Goal: Transaction & Acquisition: Book appointment/travel/reservation

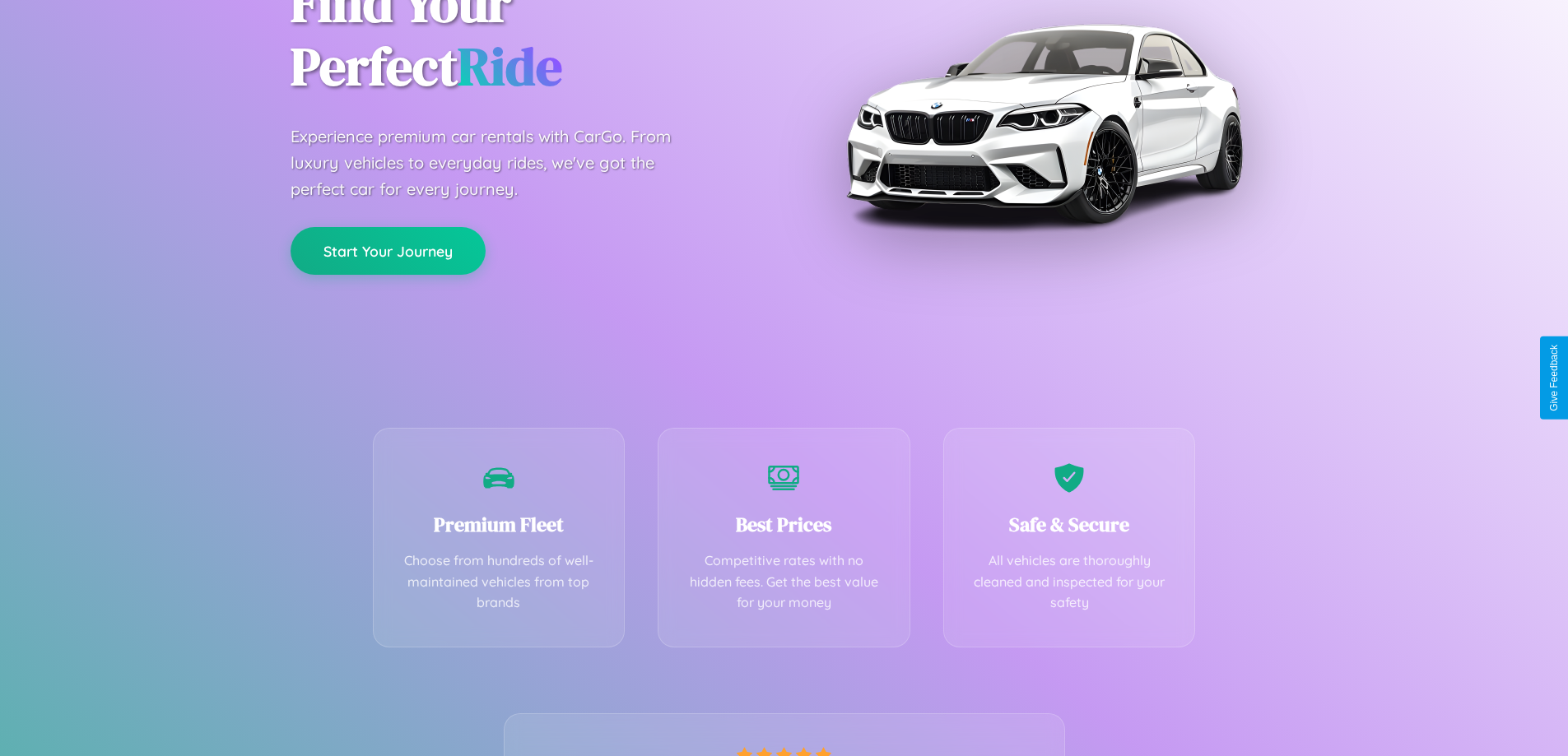
scroll to position [324, 0]
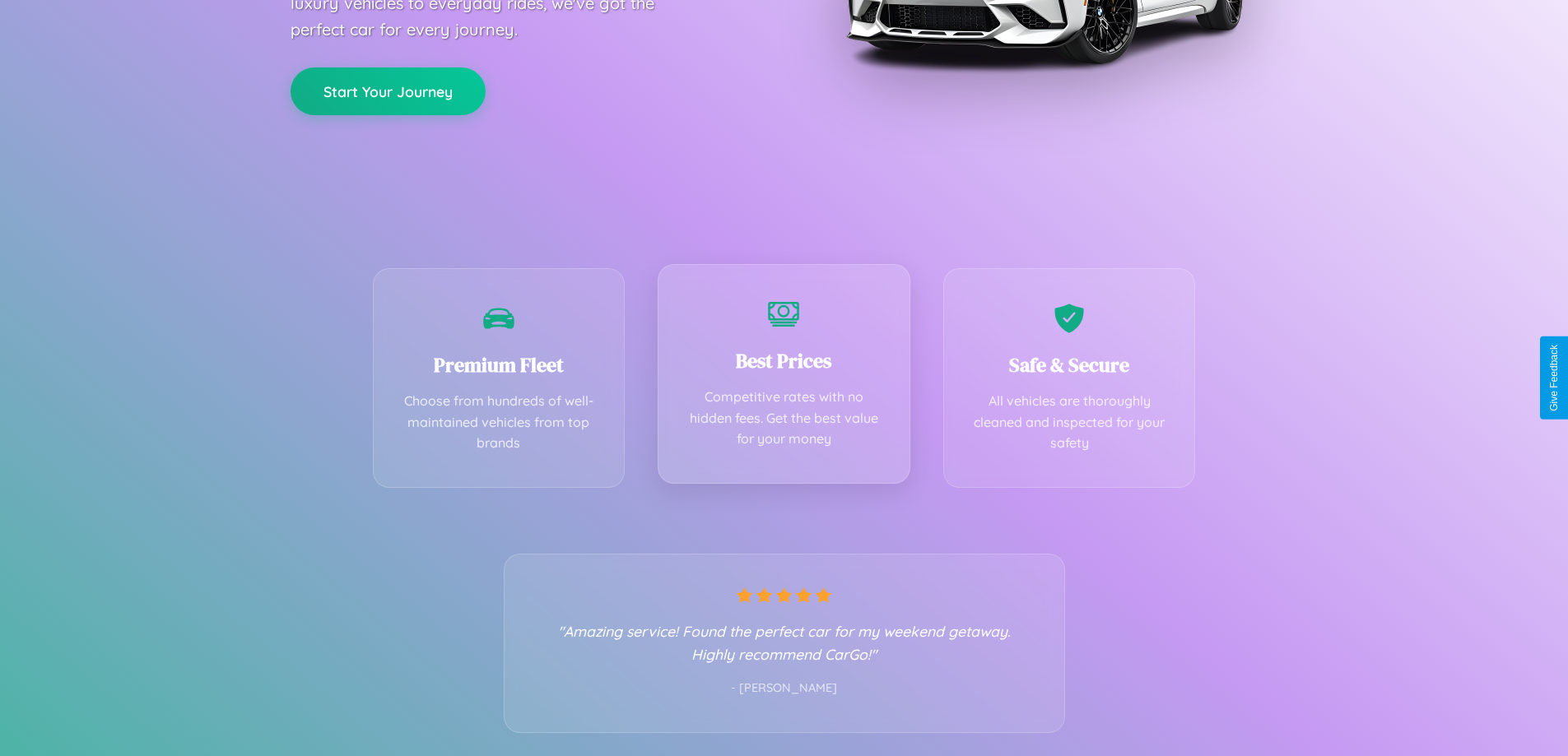
click at [784, 378] on div "Best Prices Competitive rates with no hidden fees. Get the best value for your …" at bounding box center [784, 373] width 252 height 219
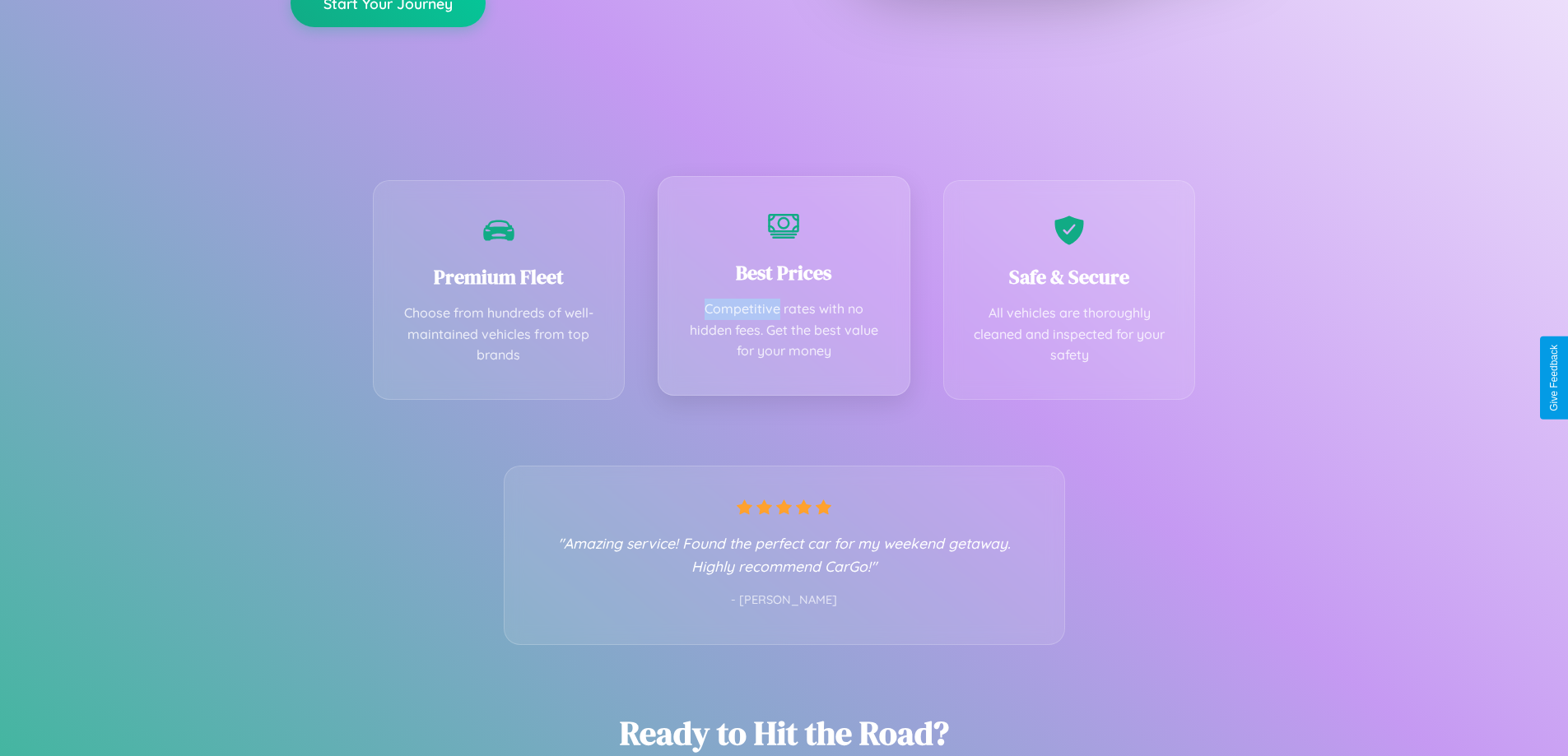
scroll to position [0, 0]
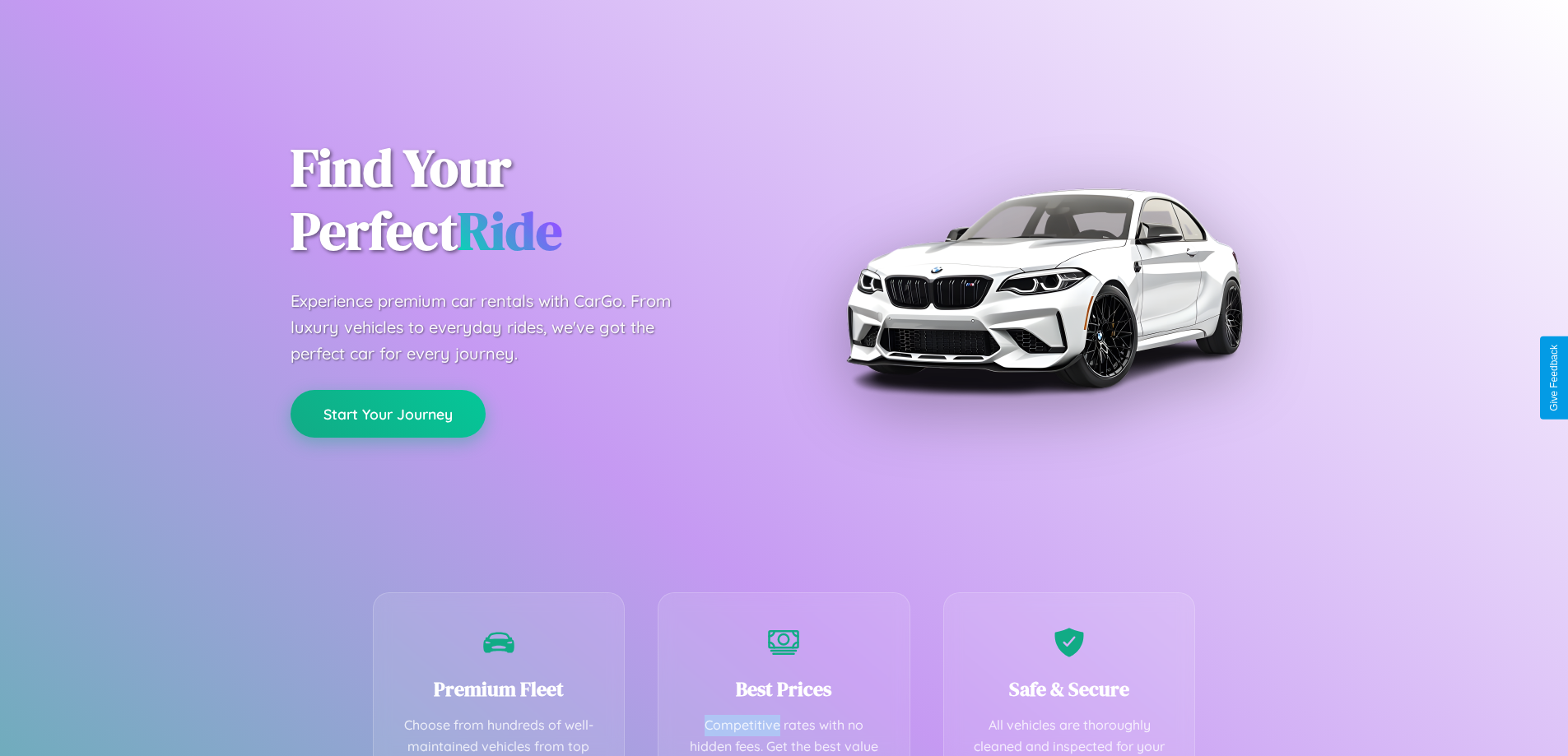
click at [388, 415] on button "Start Your Journey" at bounding box center [388, 413] width 195 height 47
click at [388, 413] on button "Start Your Journey" at bounding box center [388, 413] width 195 height 47
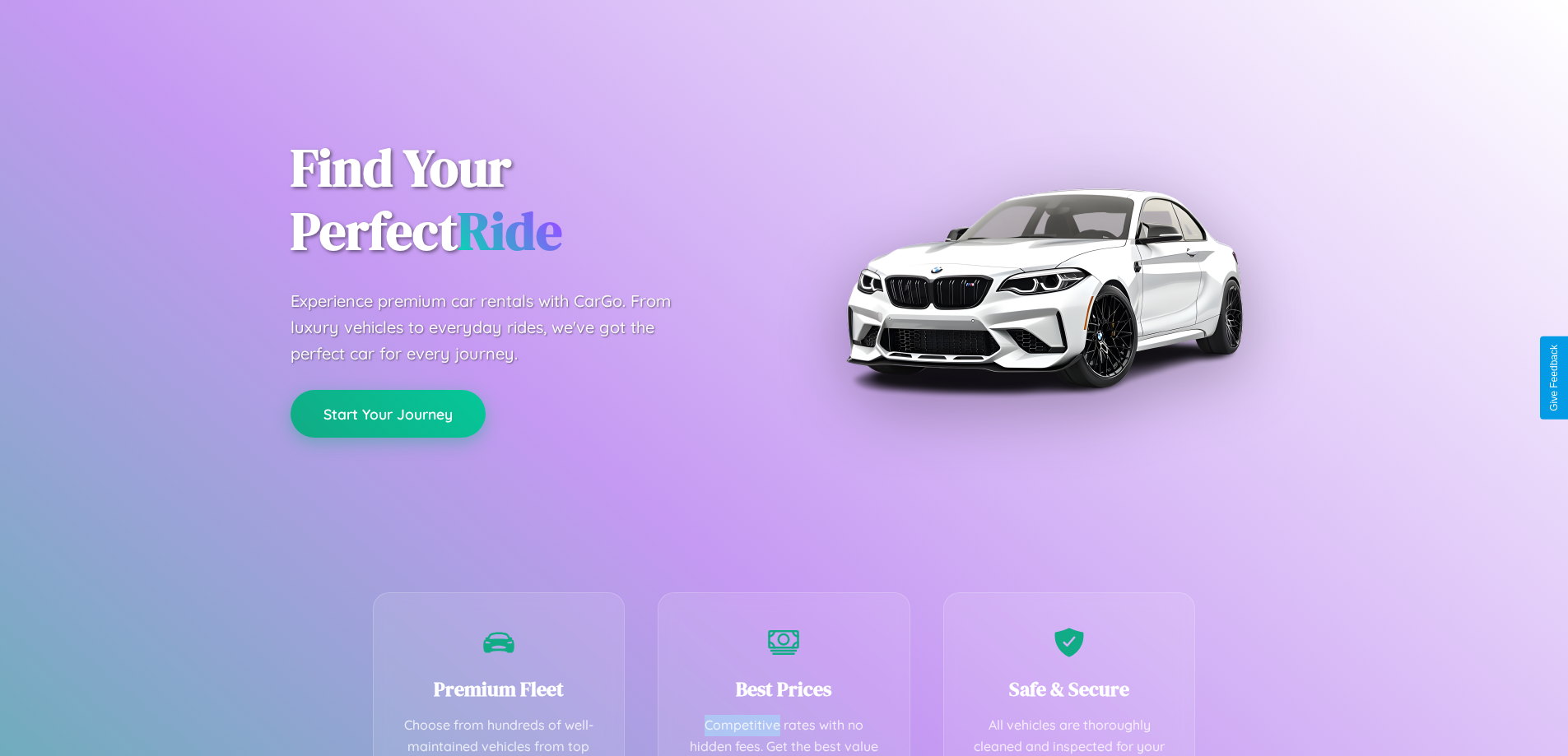
click at [388, 413] on button "Start Your Journey" at bounding box center [388, 413] width 195 height 47
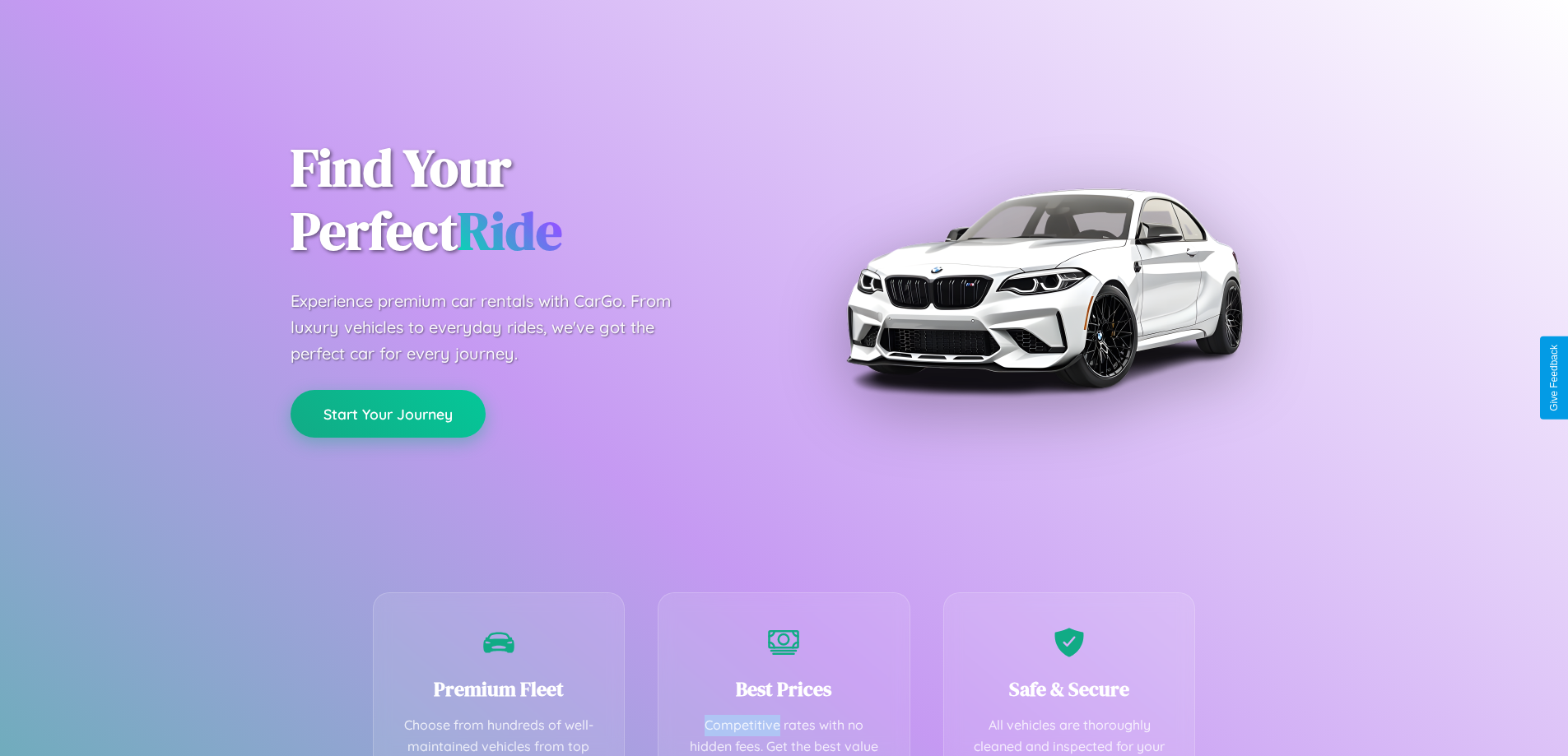
click at [388, 413] on button "Start Your Journey" at bounding box center [388, 413] width 195 height 47
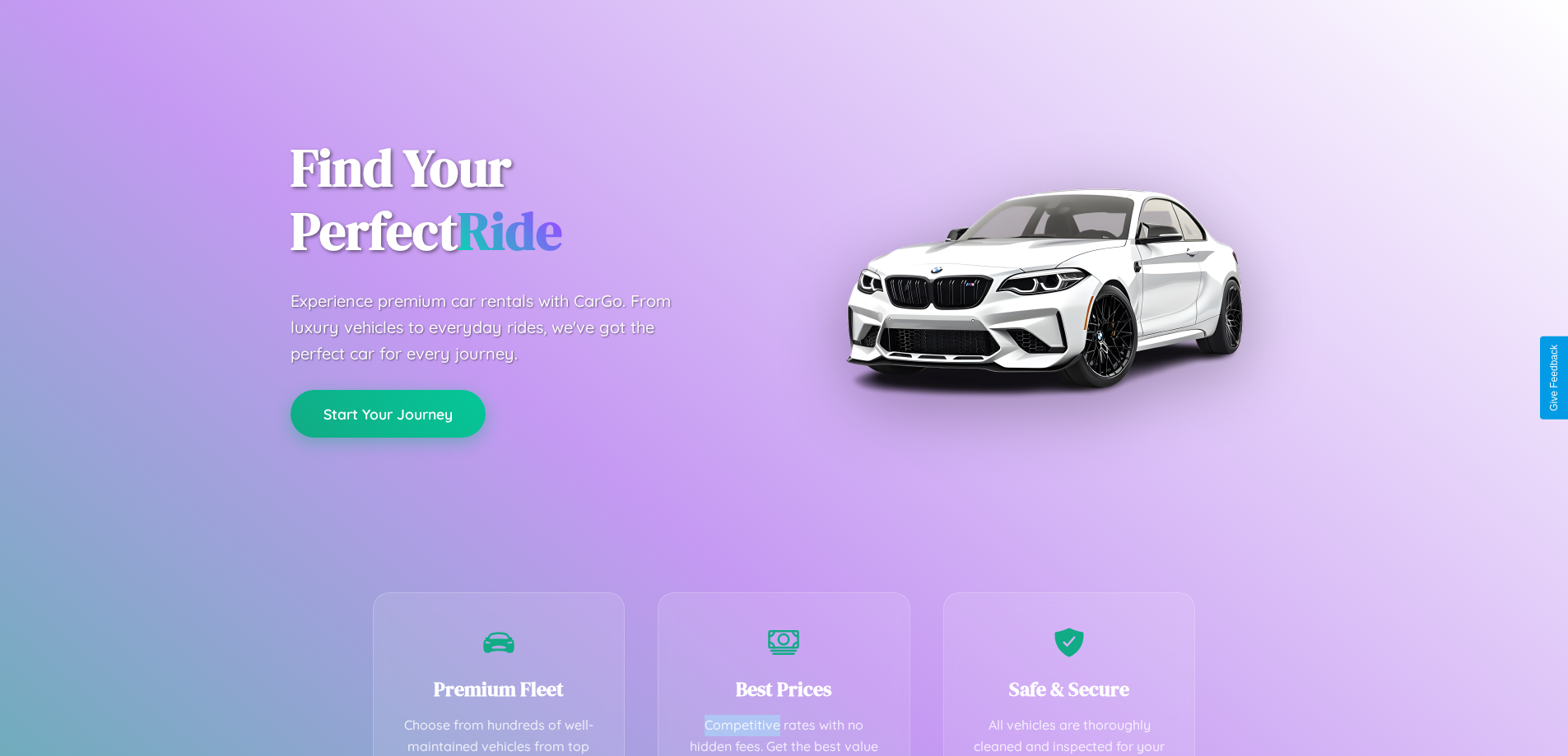
click at [388, 413] on button "Start Your Journey" at bounding box center [388, 413] width 195 height 47
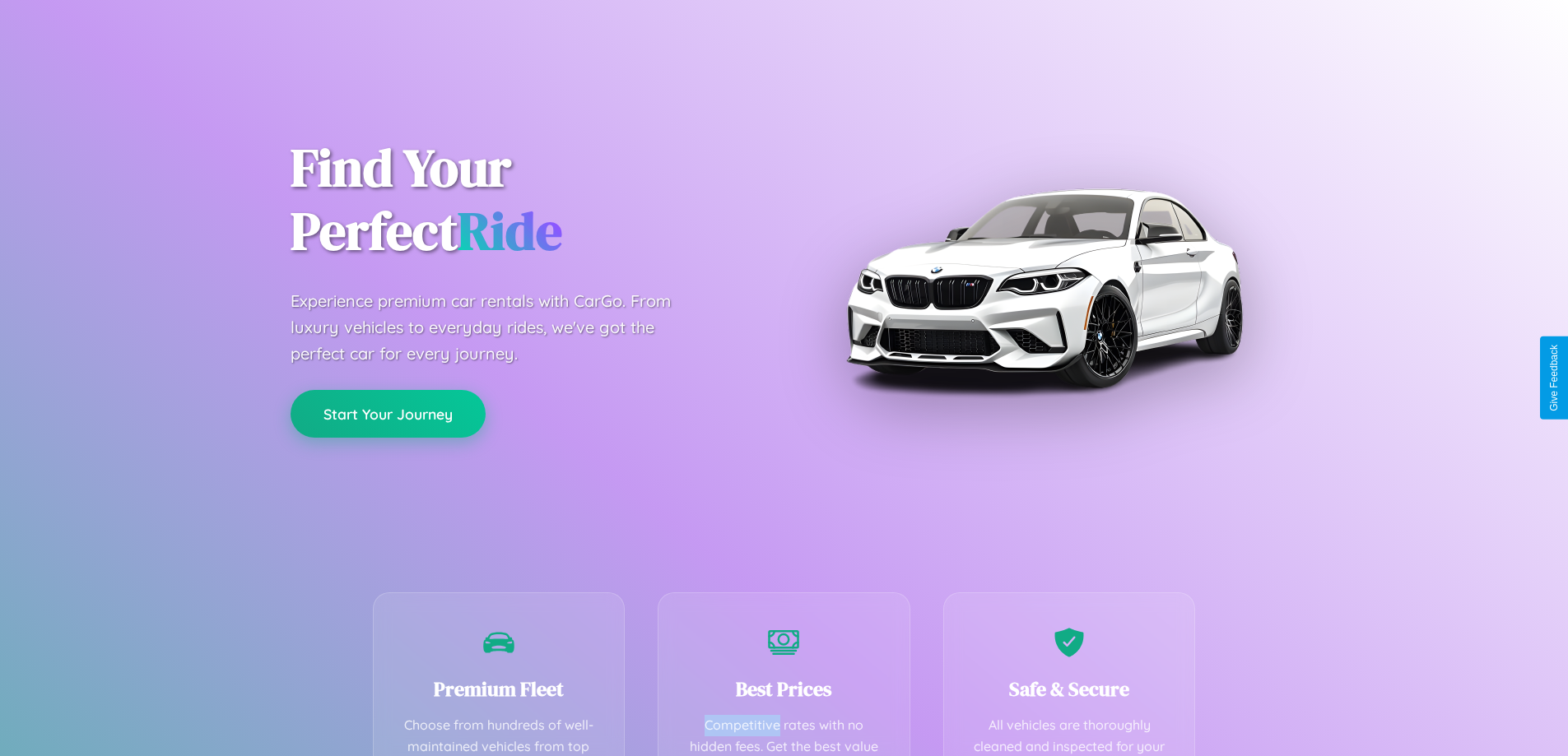
click at [388, 413] on button "Start Your Journey" at bounding box center [388, 413] width 195 height 47
